Goal: Task Accomplishment & Management: Manage account settings

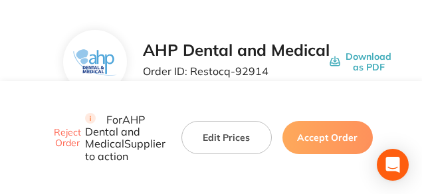
scroll to position [67, 0]
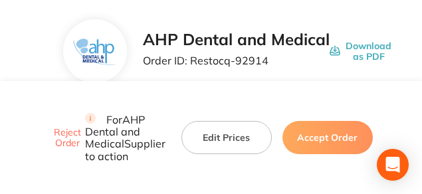
click at [221, 121] on button "Edit Prices" at bounding box center [227, 137] width 90 height 33
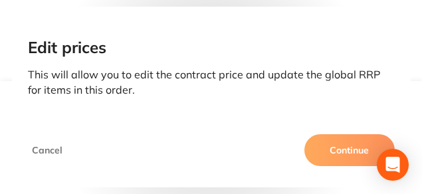
click at [337, 145] on button "Continue" at bounding box center [350, 150] width 90 height 32
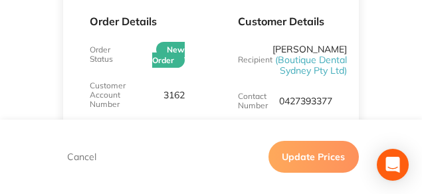
scroll to position [200, 0]
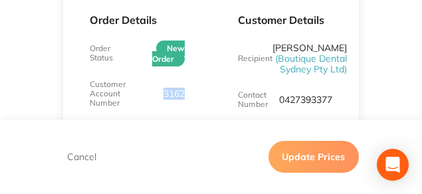
drag, startPoint x: 191, startPoint y: 91, endPoint x: 161, endPoint y: 91, distance: 29.9
click at [161, 91] on div "Order Details Order Status New Order Customer Account Number 3162 Order Date Se…" at bounding box center [137, 107] width 148 height 260
copy p "3162"
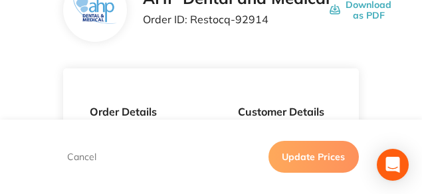
scroll to position [100, 0]
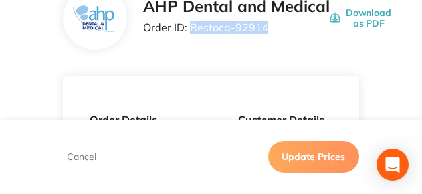
drag, startPoint x: 268, startPoint y: 31, endPoint x: 192, endPoint y: 32, distance: 76.5
click at [192, 32] on p "Order ID: Restocq- 92914" at bounding box center [236, 27] width 187 height 12
copy p "Restocq- 92914"
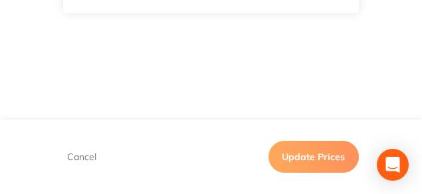
scroll to position [865, 0]
click at [319, 158] on button "Update Prices" at bounding box center [314, 157] width 90 height 32
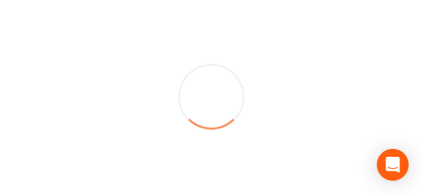
scroll to position [0, 0]
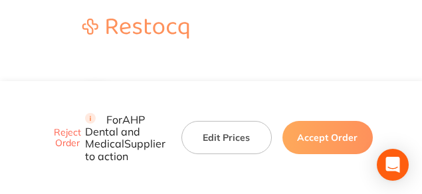
click at [336, 121] on button "Accept Order" at bounding box center [328, 137] width 90 height 33
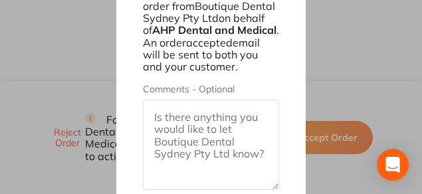
scroll to position [1041, 0]
click at [335, 65] on div "Accept Order: Restocq- 92914 You will be accepting this order from Boutique Den…" at bounding box center [211, 97] width 422 height 194
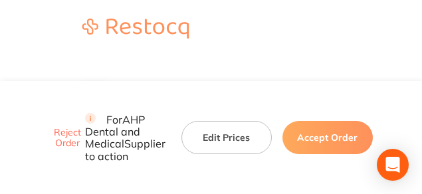
click at [210, 121] on button "Edit Prices" at bounding box center [227, 137] width 90 height 33
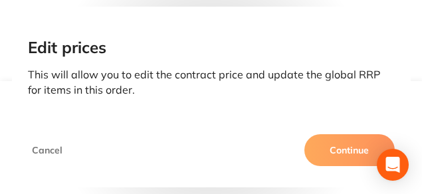
click at [323, 141] on button "Continue" at bounding box center [350, 150] width 90 height 32
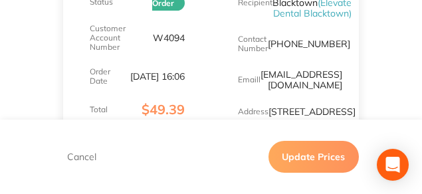
scroll to position [266, 0]
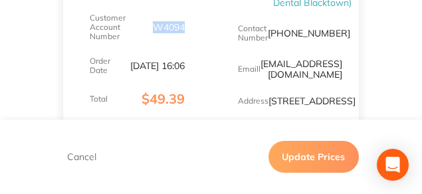
drag, startPoint x: 188, startPoint y: 23, endPoint x: 154, endPoint y: 23, distance: 33.3
click at [154, 23] on div "Order Details Order Status New Order Customer Account Number W4094 Order Date S…" at bounding box center [137, 29] width 148 height 239
copy p "W4094"
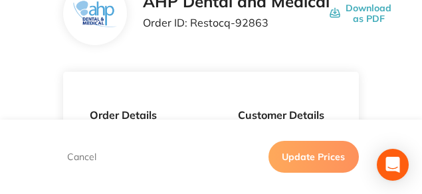
scroll to position [100, 0]
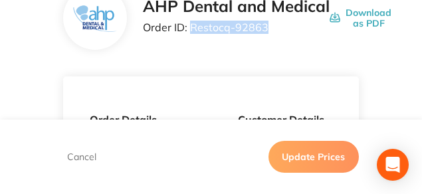
drag, startPoint x: 264, startPoint y: 30, endPoint x: 192, endPoint y: 29, distance: 72.5
click at [192, 29] on p "Order ID: Restocq- 92863" at bounding box center [236, 27] width 187 height 12
copy p "Restocq- 92863"
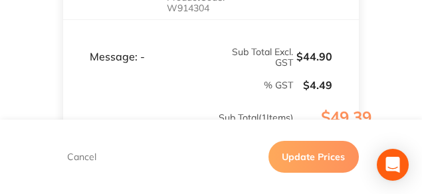
scroll to position [532, 0]
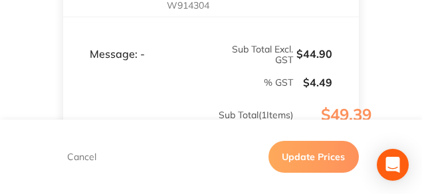
drag, startPoint x: 210, startPoint y: 104, endPoint x: 170, endPoint y: 106, distance: 39.3
click at [170, 11] on p "Product Code: W914304" at bounding box center [196, -1] width 58 height 21
copy p "W914304"
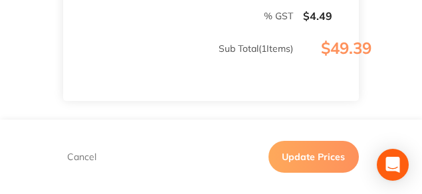
scroll to position [632, 0]
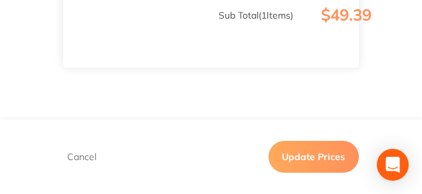
click at [321, 149] on button "Update Prices" at bounding box center [314, 157] width 90 height 32
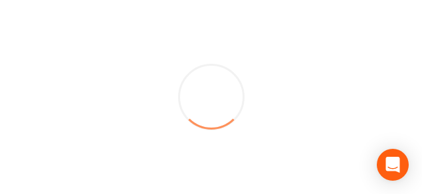
scroll to position [0, 0]
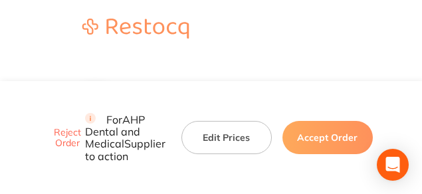
click at [340, 29] on header at bounding box center [211, 29] width 422 height 59
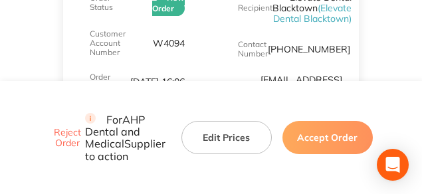
scroll to position [266, 0]
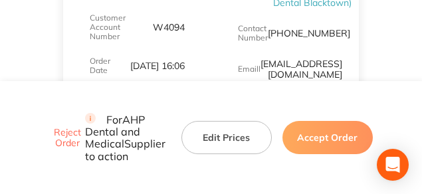
click at [212, 28] on div "Customer Details Recipient Elevate Dental Blacktown ( Elevate Dental Blacktown …" at bounding box center [286, 29] width 148 height 239
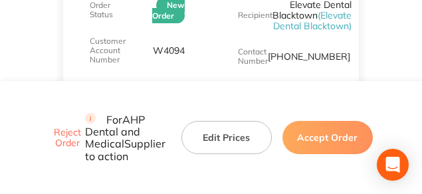
scroll to position [233, 0]
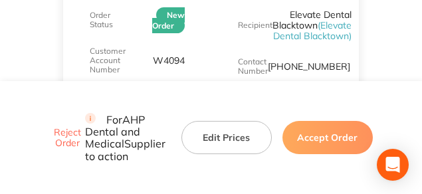
click at [219, 37] on div "Customer Details Recipient Elevate Dental Blacktown ( Elevate Dental Blacktown …" at bounding box center [286, 62] width 148 height 239
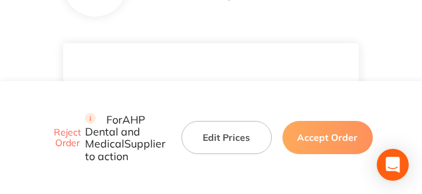
scroll to position [100, 0]
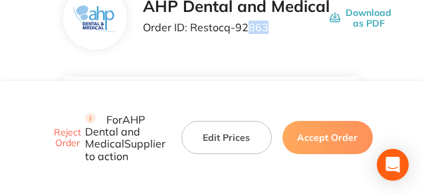
drag, startPoint x: 247, startPoint y: 27, endPoint x: 272, endPoint y: 25, distance: 25.3
click at [272, 25] on p "Order ID: Restocq- 92863" at bounding box center [236, 27] width 187 height 12
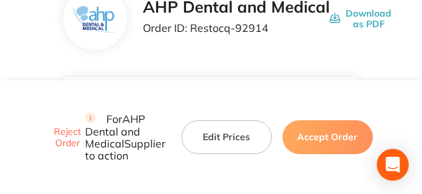
scroll to position [110, 0]
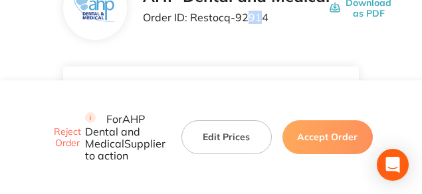
drag, startPoint x: 247, startPoint y: 19, endPoint x: 263, endPoint y: 21, distance: 15.4
click at [262, 21] on p "Order ID: Restocq- 92914" at bounding box center [236, 17] width 187 height 12
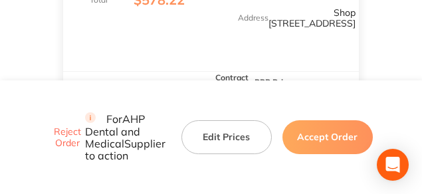
scroll to position [376, 0]
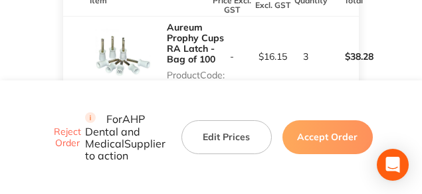
scroll to position [442, 0]
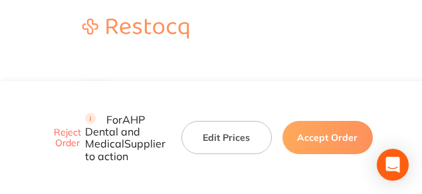
click at [266, 10] on header at bounding box center [211, 29] width 422 height 59
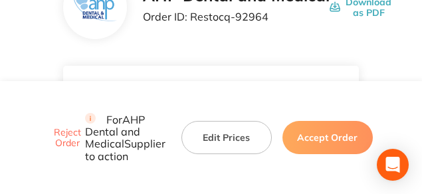
scroll to position [100, 0]
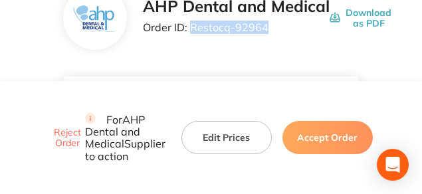
drag, startPoint x: 267, startPoint y: 28, endPoint x: 192, endPoint y: 33, distance: 76.0
click at [192, 33] on p "Order ID: Restocq- 92964" at bounding box center [236, 27] width 187 height 12
copy p "Restocq- 92964"
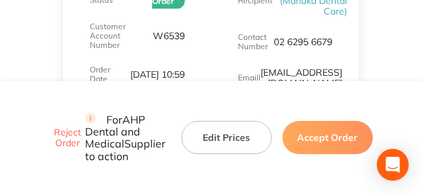
scroll to position [266, 0]
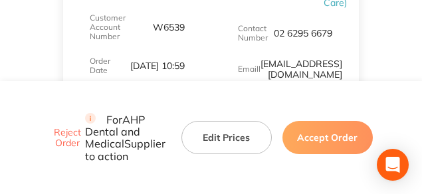
click at [221, 121] on button "Edit Prices" at bounding box center [227, 137] width 90 height 33
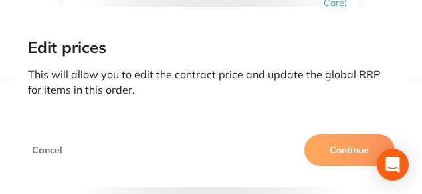
click at [354, 152] on button "Continue" at bounding box center [350, 150] width 90 height 32
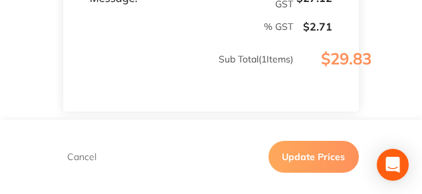
scroll to position [599, 0]
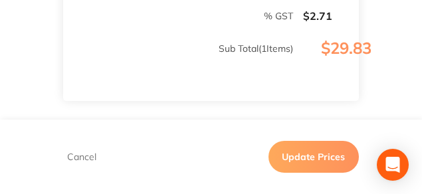
click at [84, 150] on div "Cancel Update Prices" at bounding box center [211, 157] width 296 height 32
click at [80, 160] on button "Cancel" at bounding box center [81, 157] width 37 height 12
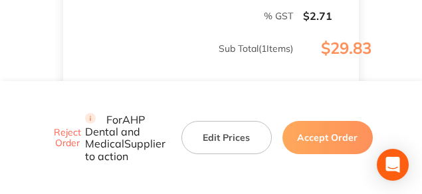
click at [326, 129] on button "Accept Order" at bounding box center [328, 137] width 90 height 33
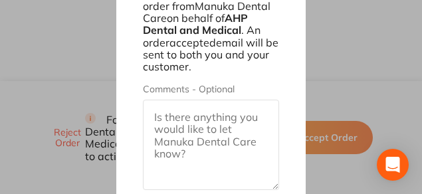
scroll to position [783, 0]
click at [380, 54] on div "Accept Order: Restocq- 92964 You will be accepting this order from Manuka Denta…" at bounding box center [211, 97] width 422 height 194
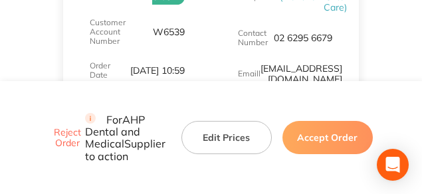
scroll to position [251, 0]
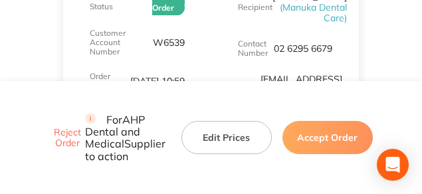
click at [225, 121] on button "Edit Prices" at bounding box center [227, 137] width 90 height 33
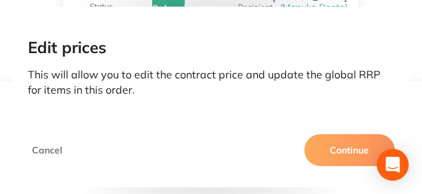
click at [327, 147] on button "Continue" at bounding box center [350, 150] width 90 height 32
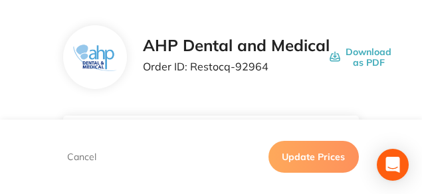
scroll to position [51, 0]
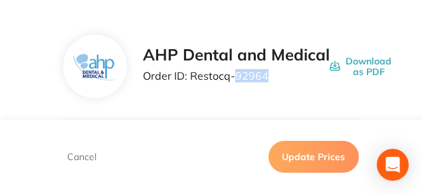
drag, startPoint x: 232, startPoint y: 77, endPoint x: 269, endPoint y: 78, distance: 36.6
click at [269, 78] on p "Order ID: Restocq- 92964" at bounding box center [236, 76] width 187 height 12
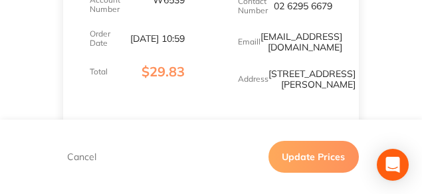
scroll to position [284, 0]
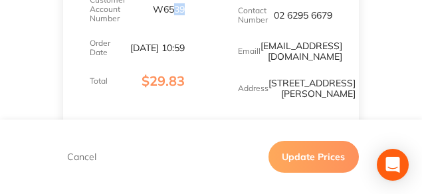
drag, startPoint x: 175, startPoint y: 9, endPoint x: 203, endPoint y: 13, distance: 28.2
click at [203, 13] on div "Order Details Order Status New Order Customer Account Number W6539 Order Date S…" at bounding box center [137, 16] width 148 height 249
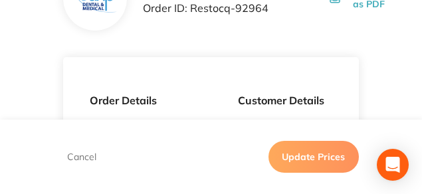
scroll to position [118, 0]
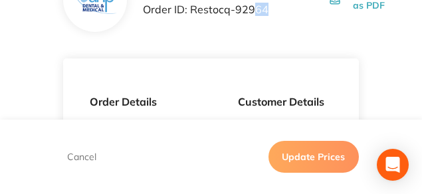
drag, startPoint x: 251, startPoint y: 10, endPoint x: 269, endPoint y: 9, distance: 18.7
click at [269, 9] on p "Order ID: Restocq- 92964" at bounding box center [236, 9] width 187 height 12
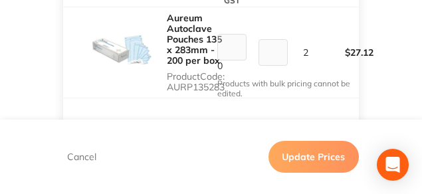
scroll to position [484, 0]
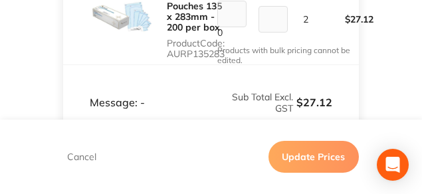
click at [263, 14] on td "13.56" at bounding box center [273, 19] width 41 height 92
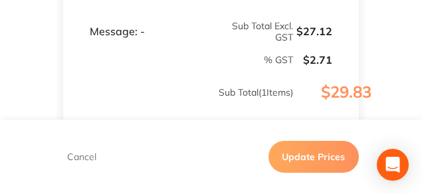
scroll to position [550, 0]
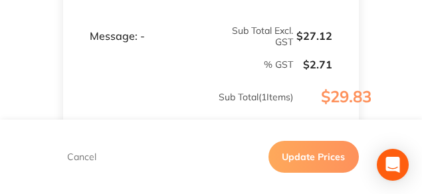
click at [74, 161] on button "Cancel" at bounding box center [81, 157] width 37 height 12
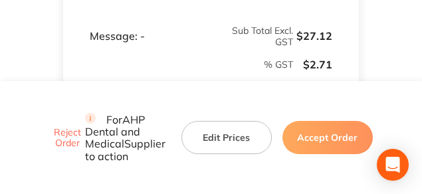
click at [323, 122] on button "Accept Order" at bounding box center [328, 137] width 90 height 33
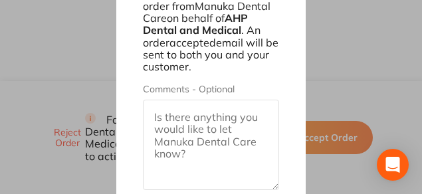
scroll to position [783, 0]
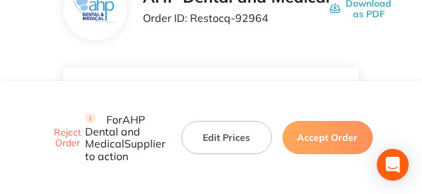
scroll to position [100, 0]
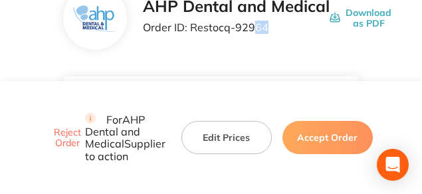
drag, startPoint x: 252, startPoint y: 27, endPoint x: 269, endPoint y: 29, distance: 16.7
click at [269, 29] on p "Order ID: Restocq- 92964" at bounding box center [236, 27] width 187 height 12
click at [293, 33] on div "AHP Dental and Medical Order ID: Restocq- 92964" at bounding box center [236, 17] width 187 height 41
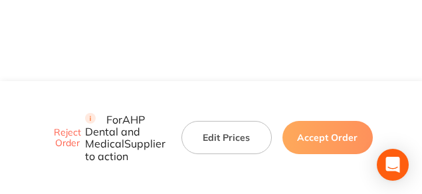
scroll to position [698, 0]
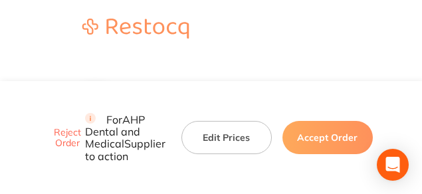
drag, startPoint x: 249, startPoint y: 25, endPoint x: 251, endPoint y: 39, distance: 14.1
click at [249, 25] on header at bounding box center [211, 29] width 422 height 59
click at [225, 121] on button "Edit Prices" at bounding box center [227, 137] width 90 height 33
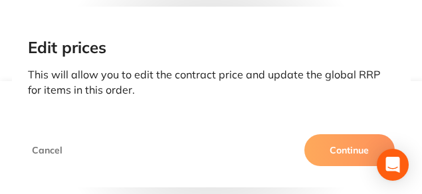
click at [340, 153] on button "Continue" at bounding box center [350, 150] width 90 height 32
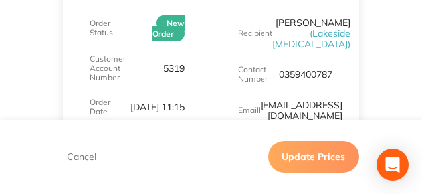
scroll to position [233, 0]
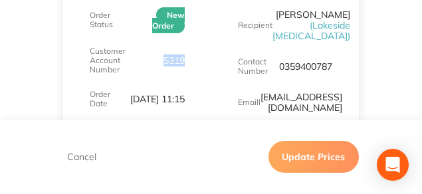
drag, startPoint x: 186, startPoint y: 59, endPoint x: 164, endPoint y: 56, distance: 22.2
click at [164, 56] on div "Order Details Order Status New Order Customer Account Number 5319 Order Date Se…" at bounding box center [137, 62] width 148 height 239
copy p "5319"
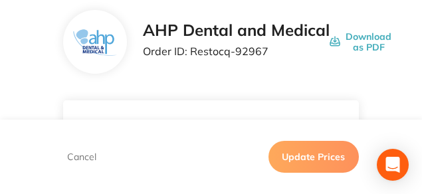
scroll to position [67, 0]
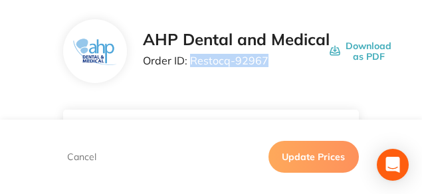
drag, startPoint x: 267, startPoint y: 62, endPoint x: 193, endPoint y: 65, distance: 73.9
click at [193, 65] on p "Order ID: Restocq- 92967" at bounding box center [236, 61] width 187 height 12
copy p "Restocq- 92967"
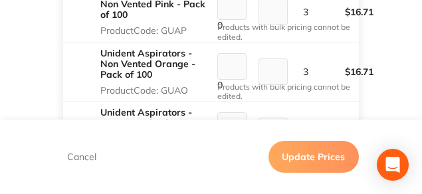
scroll to position [532, 0]
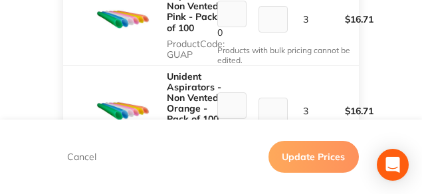
drag, startPoint x: 210, startPoint y: 69, endPoint x: 166, endPoint y: 73, distance: 44.7
copy p "DL2910R"
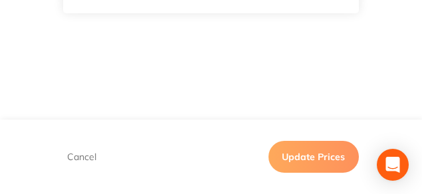
scroll to position [1397, 0]
click at [318, 150] on button "Update Prices" at bounding box center [314, 157] width 90 height 32
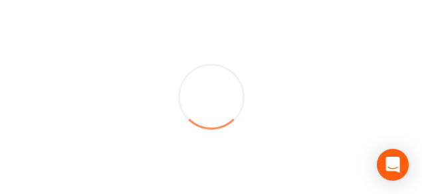
scroll to position [0, 0]
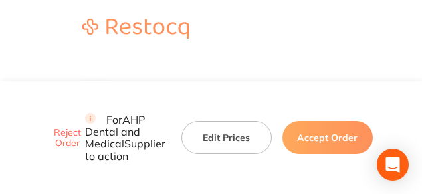
click at [215, 121] on button "Edit Prices" at bounding box center [227, 137] width 90 height 33
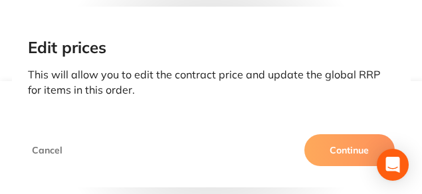
click at [327, 147] on button "Continue" at bounding box center [350, 150] width 90 height 32
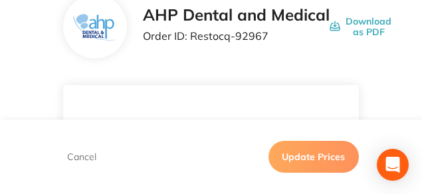
scroll to position [100, 0]
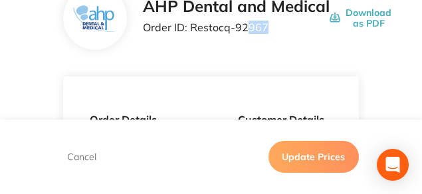
drag, startPoint x: 249, startPoint y: 25, endPoint x: 272, endPoint y: 34, distance: 24.8
click at [270, 31] on p "Order ID: Restocq- 92967" at bounding box center [236, 27] width 187 height 12
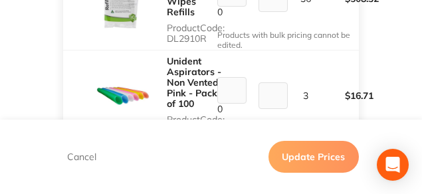
scroll to position [499, 0]
